Goal: Transaction & Acquisition: Subscribe to service/newsletter

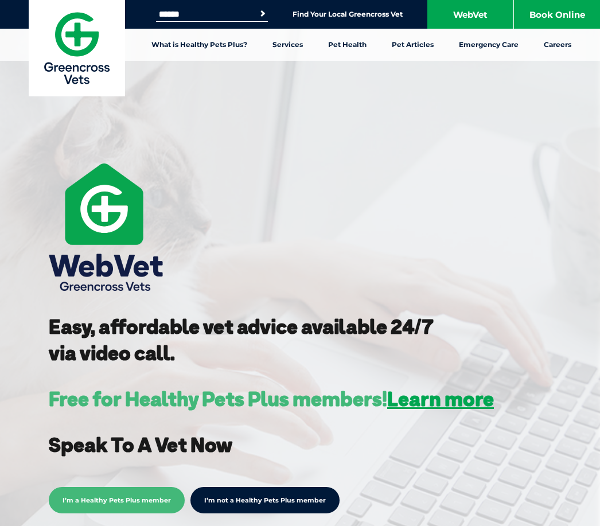
click at [224, 54] on link "What is Healthy Pets Plus?" at bounding box center [199, 45] width 121 height 32
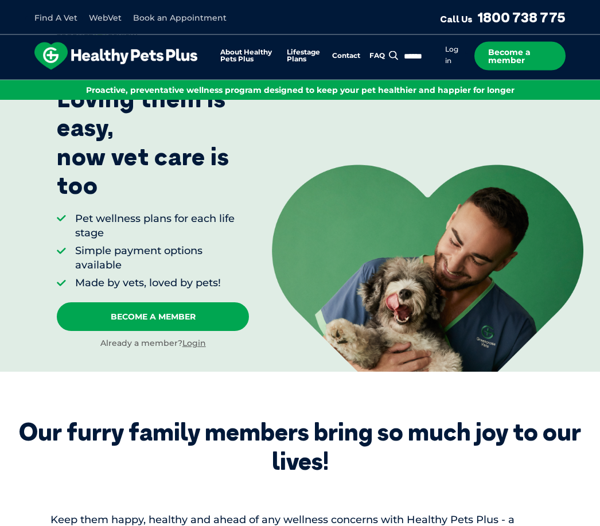
scroll to position [138, 0]
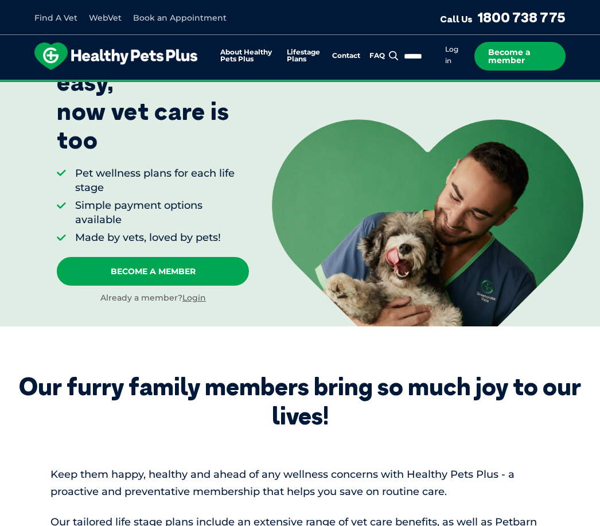
click at [203, 267] on link "Become A Member" at bounding box center [153, 271] width 192 height 29
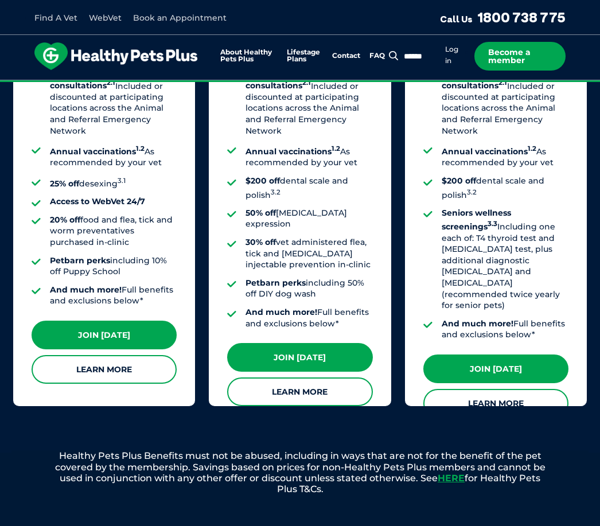
scroll to position [1082, 0]
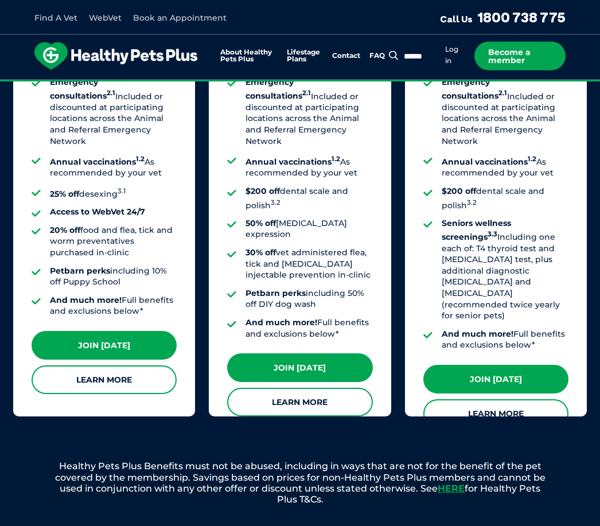
click at [333, 388] on link "Learn More" at bounding box center [299, 402] width 145 height 29
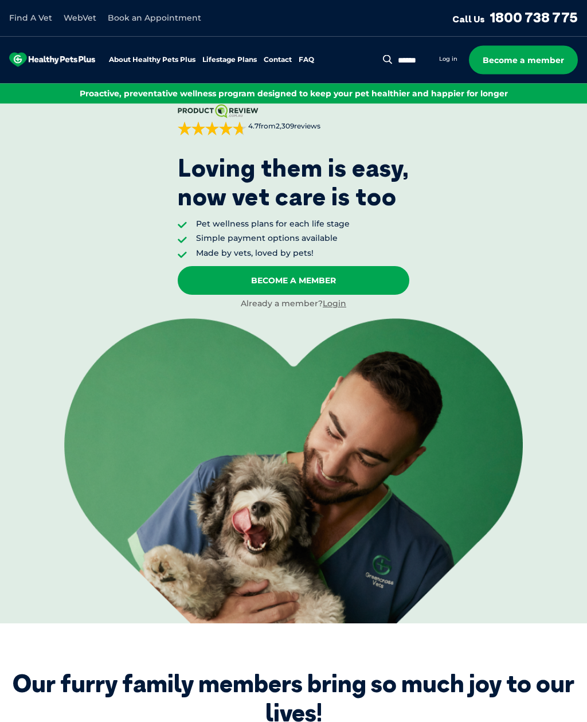
scroll to position [3, 0]
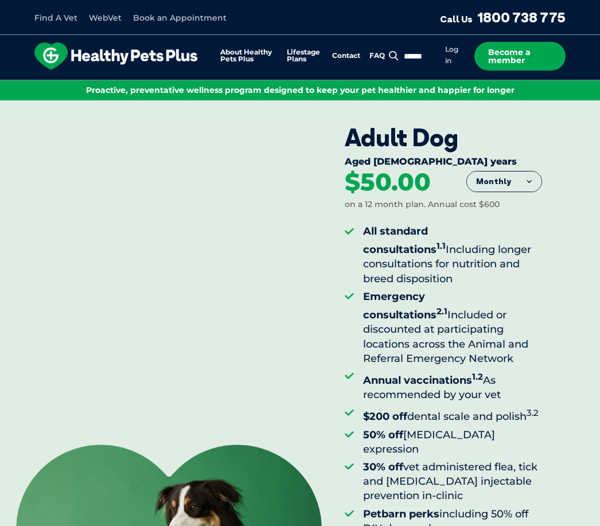
click at [598, 269] on div "Adult Dog Aged 1-8 years Monthly Fortnightly Monthly Yearly $23.08" at bounding box center [461, 375] width 278 height 550
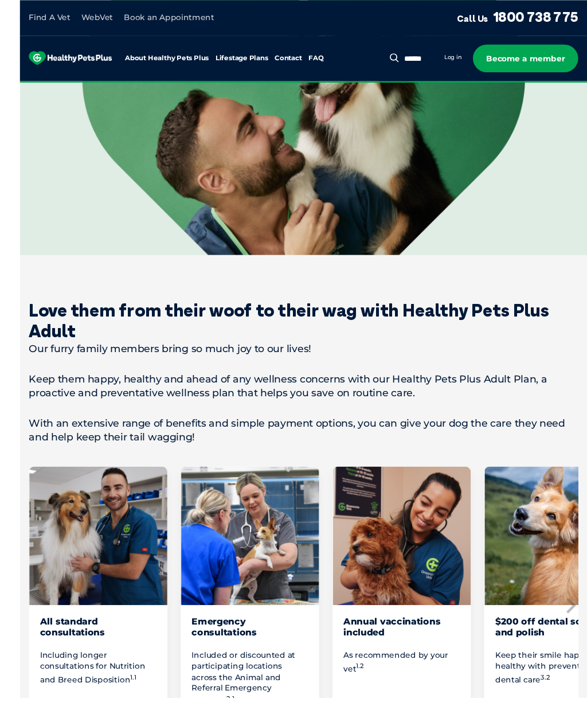
scroll to position [537, 0]
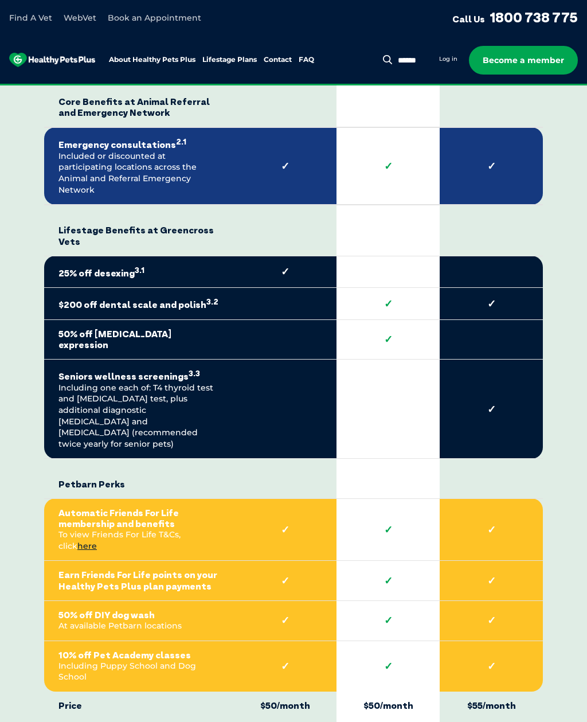
scroll to position [2598, 0]
